Goal: Find specific page/section: Find specific page/section

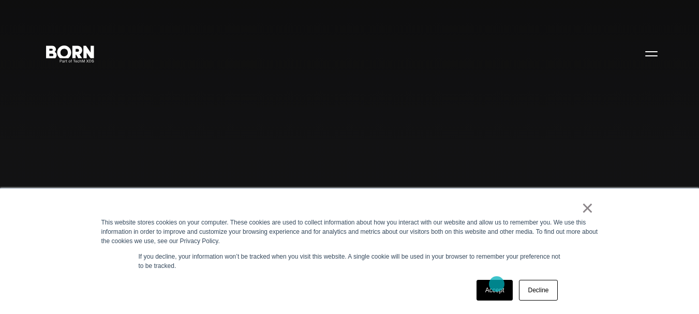
click at [494, 289] on link "Accept" at bounding box center [495, 290] width 37 height 21
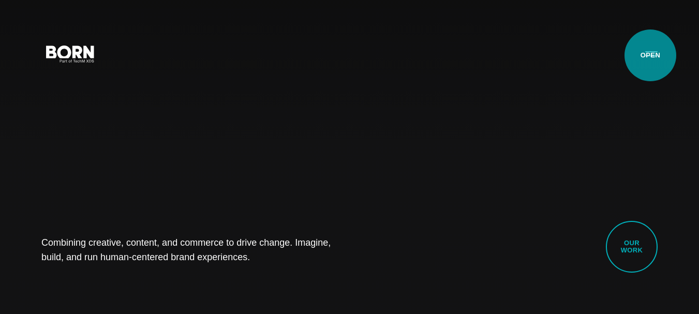
click at [651, 55] on button "Primary Menu" at bounding box center [651, 53] width 25 height 22
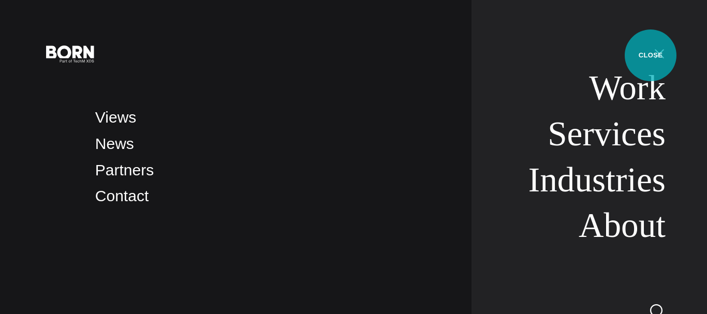
click at [651, 55] on button "Primary Menu" at bounding box center [659, 53] width 25 height 22
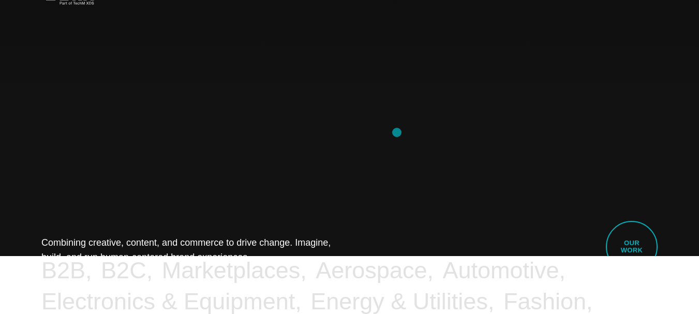
scroll to position [311, 0]
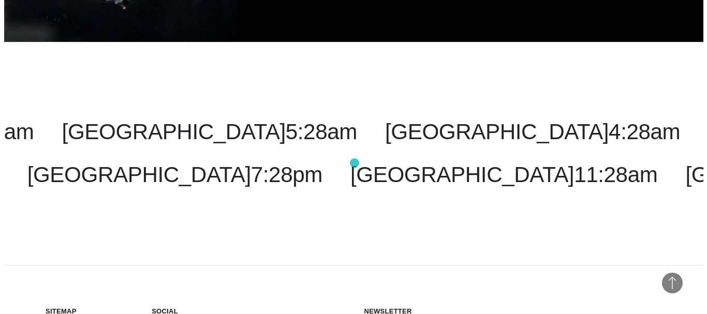
scroll to position [2795, 0]
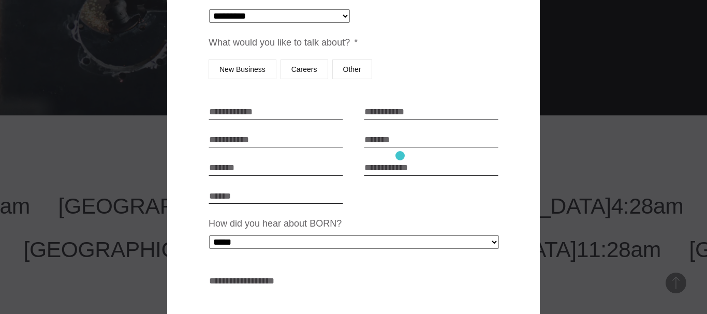
scroll to position [155, 0]
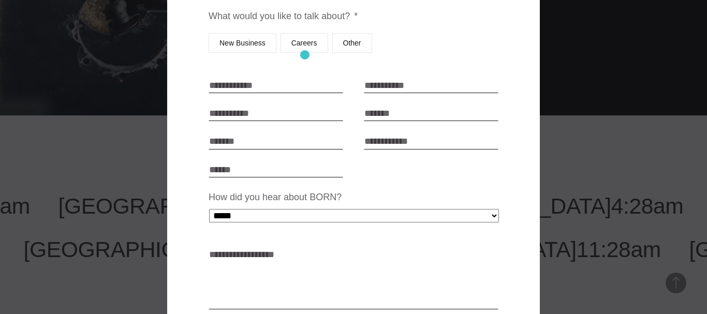
click at [292, 47] on label "Careers" at bounding box center [305, 43] width 48 height 20
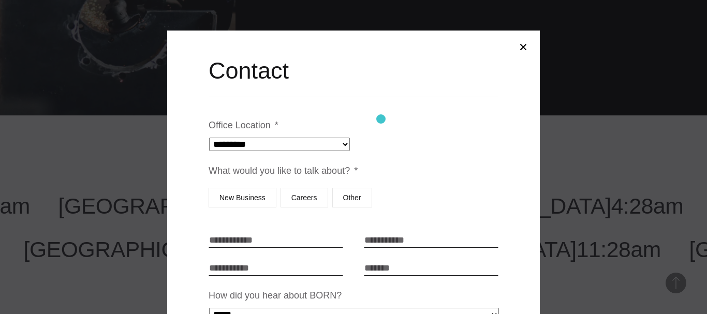
scroll to position [0, 0]
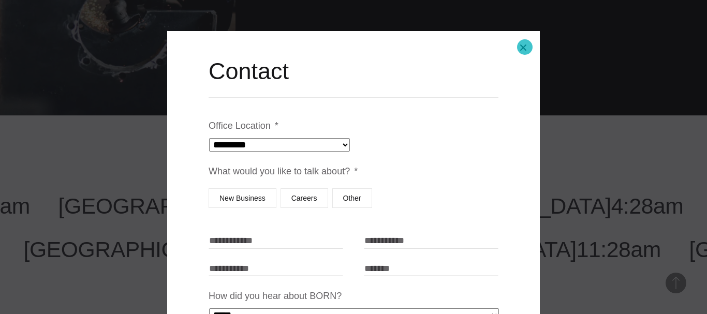
click at [525, 47] on button "Close modal" at bounding box center [523, 47] width 25 height 25
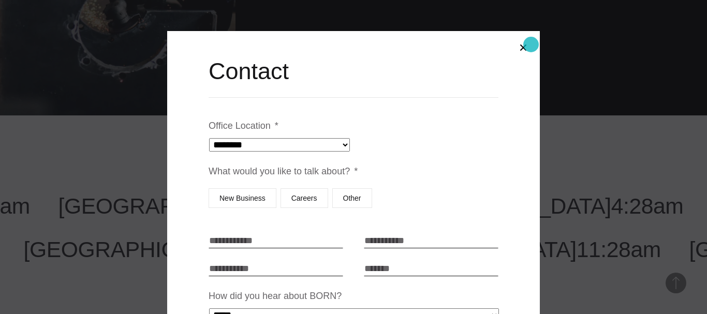
click at [531, 45] on button "Close modal" at bounding box center [523, 47] width 25 height 25
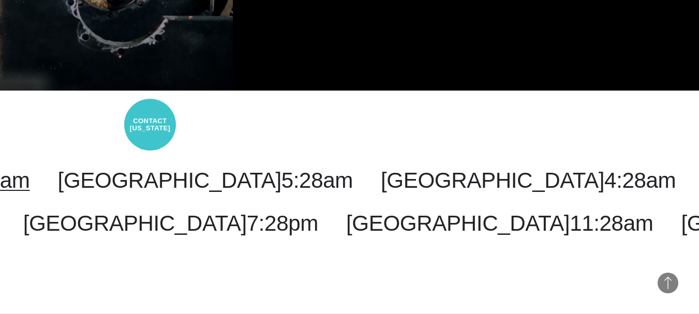
select select "**********"
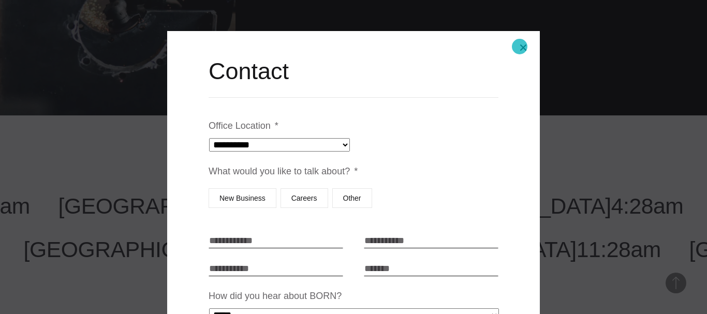
click at [520, 47] on button "Close modal" at bounding box center [523, 47] width 25 height 25
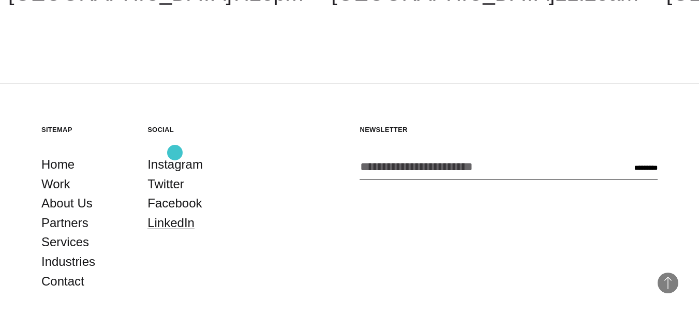
scroll to position [3038, 0]
